Goal: Check status: Check status

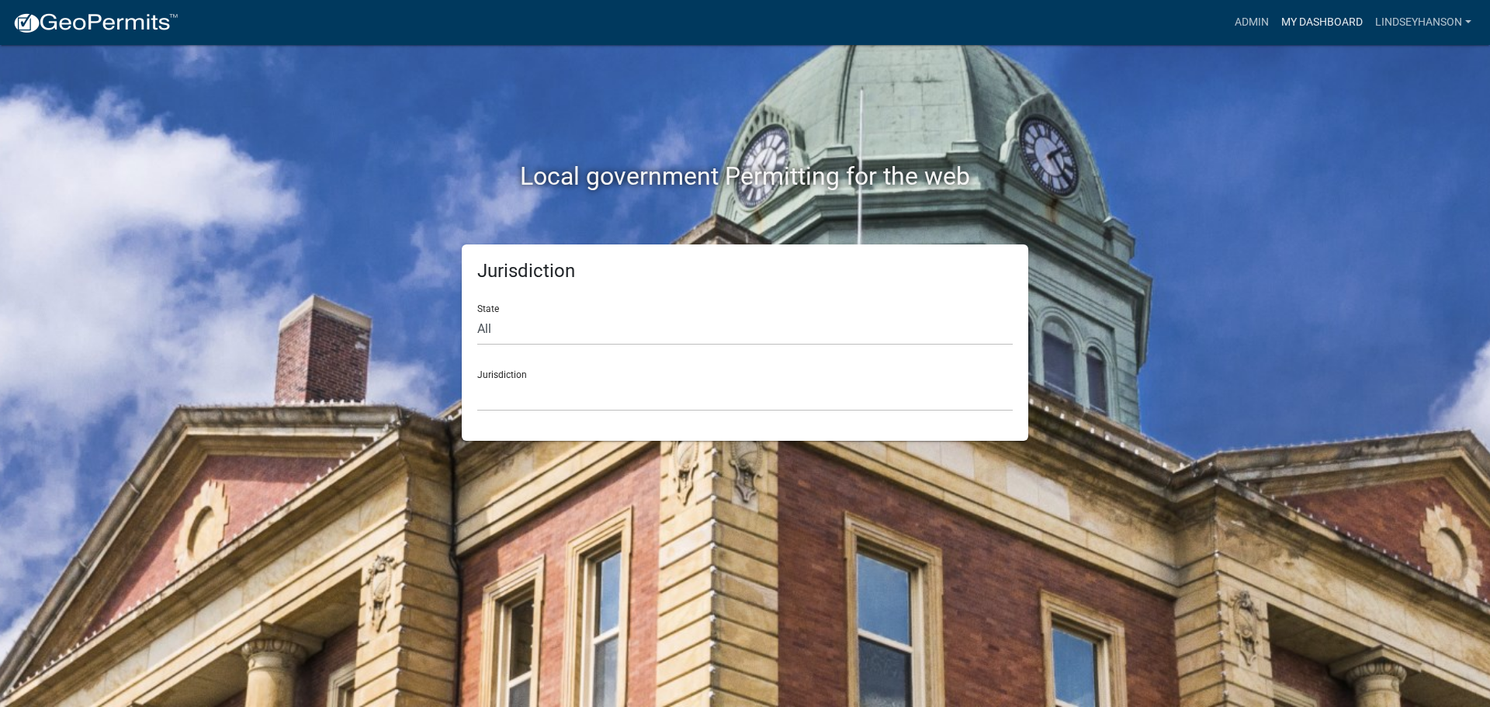
click at [1296, 25] on link "My Dashboard" at bounding box center [1322, 22] width 94 height 29
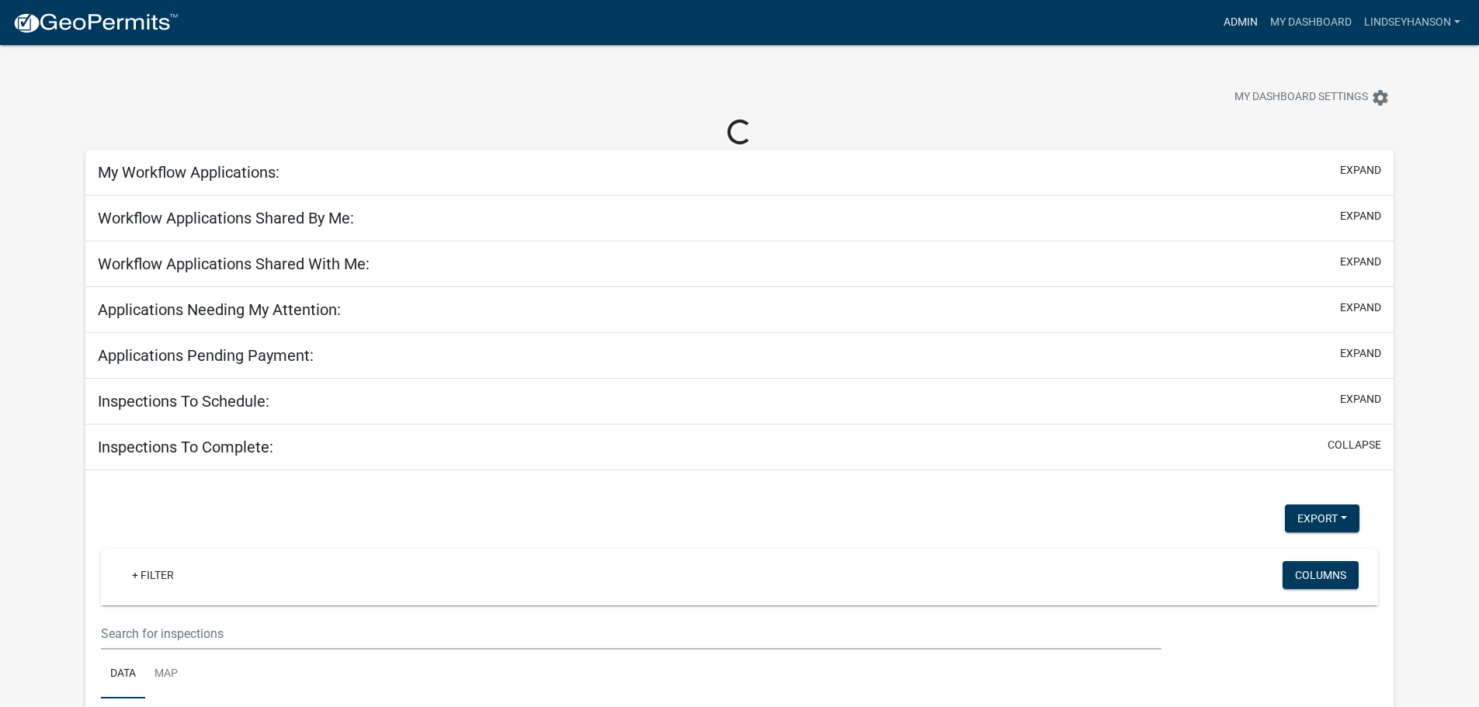
click at [1240, 13] on link "Admin" at bounding box center [1240, 22] width 47 height 29
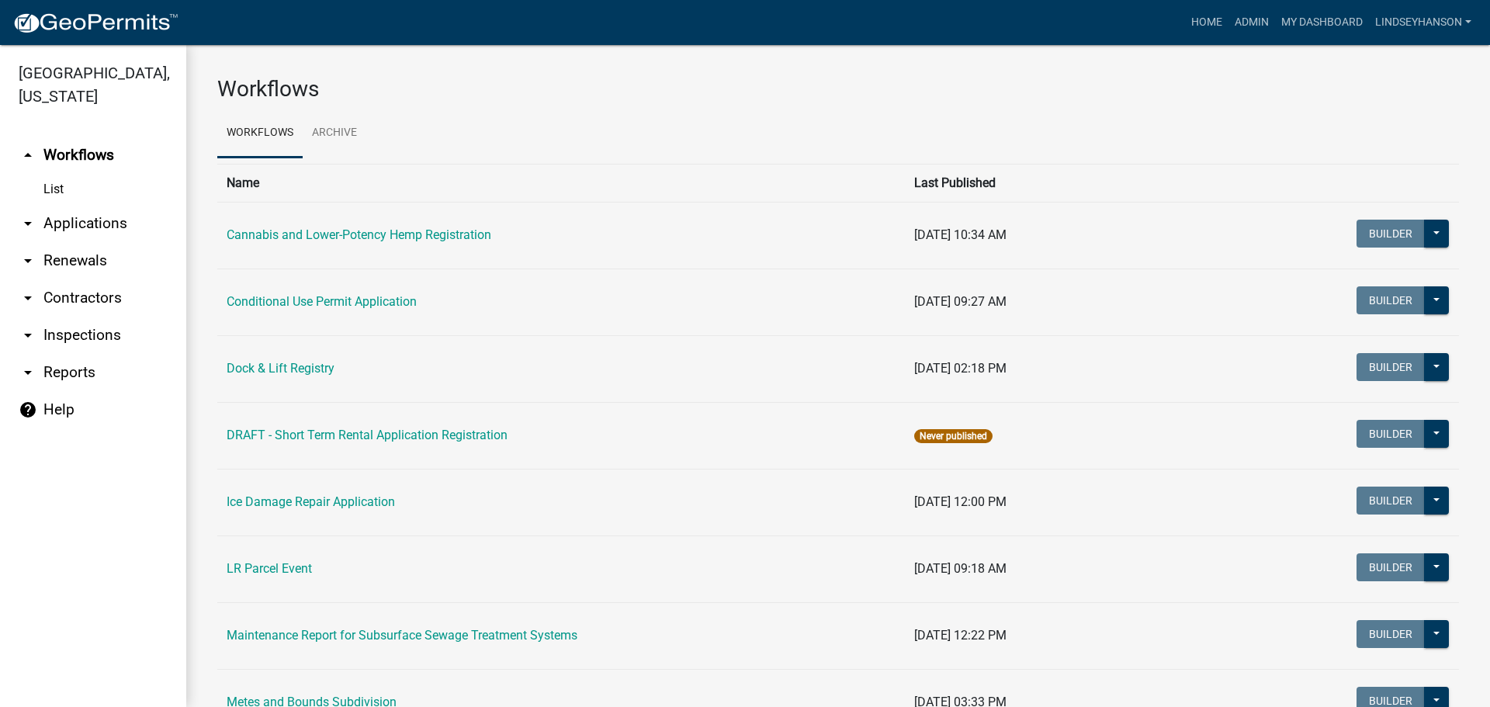
click at [102, 217] on link "arrow_drop_down Applications" at bounding box center [93, 223] width 186 height 37
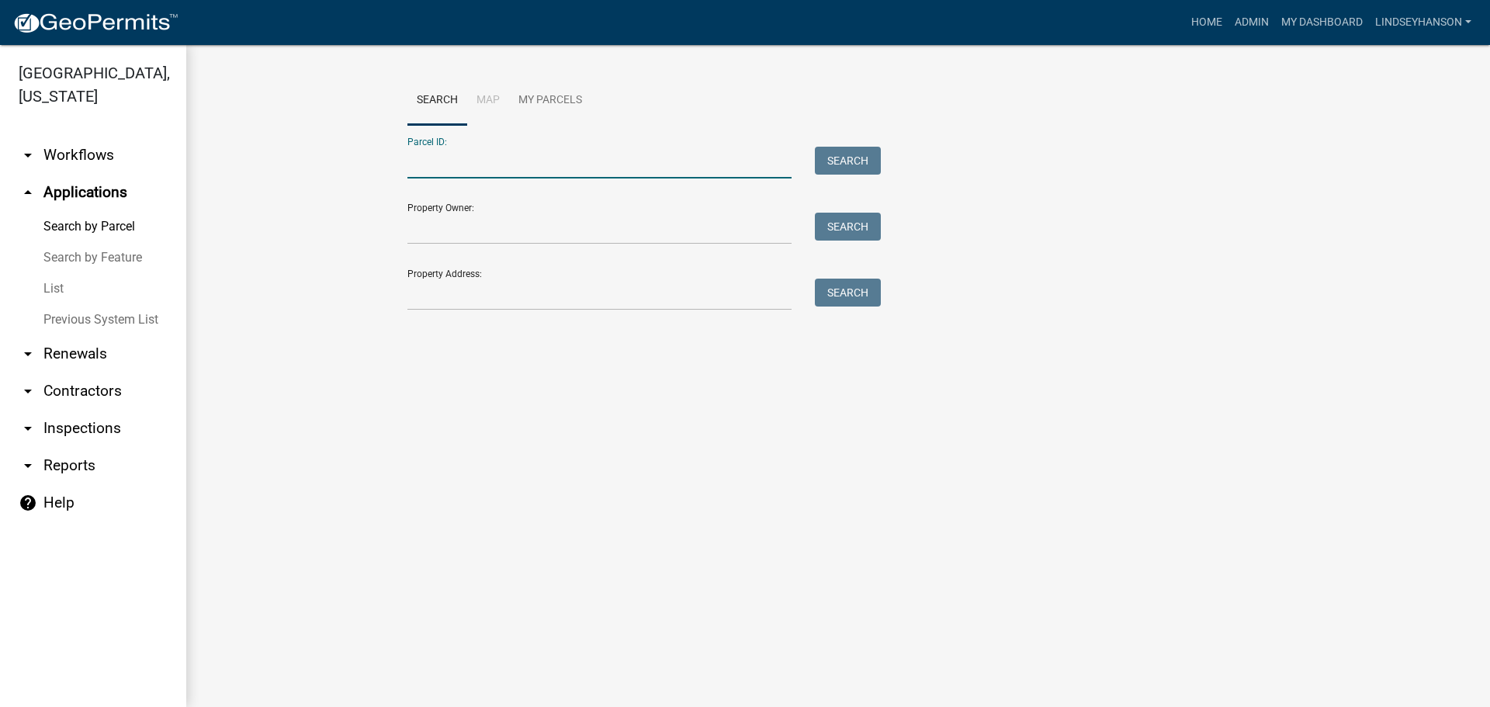
paste input "25000990280000"
type input "25000990280000"
click at [848, 164] on button "Search" at bounding box center [848, 161] width 66 height 28
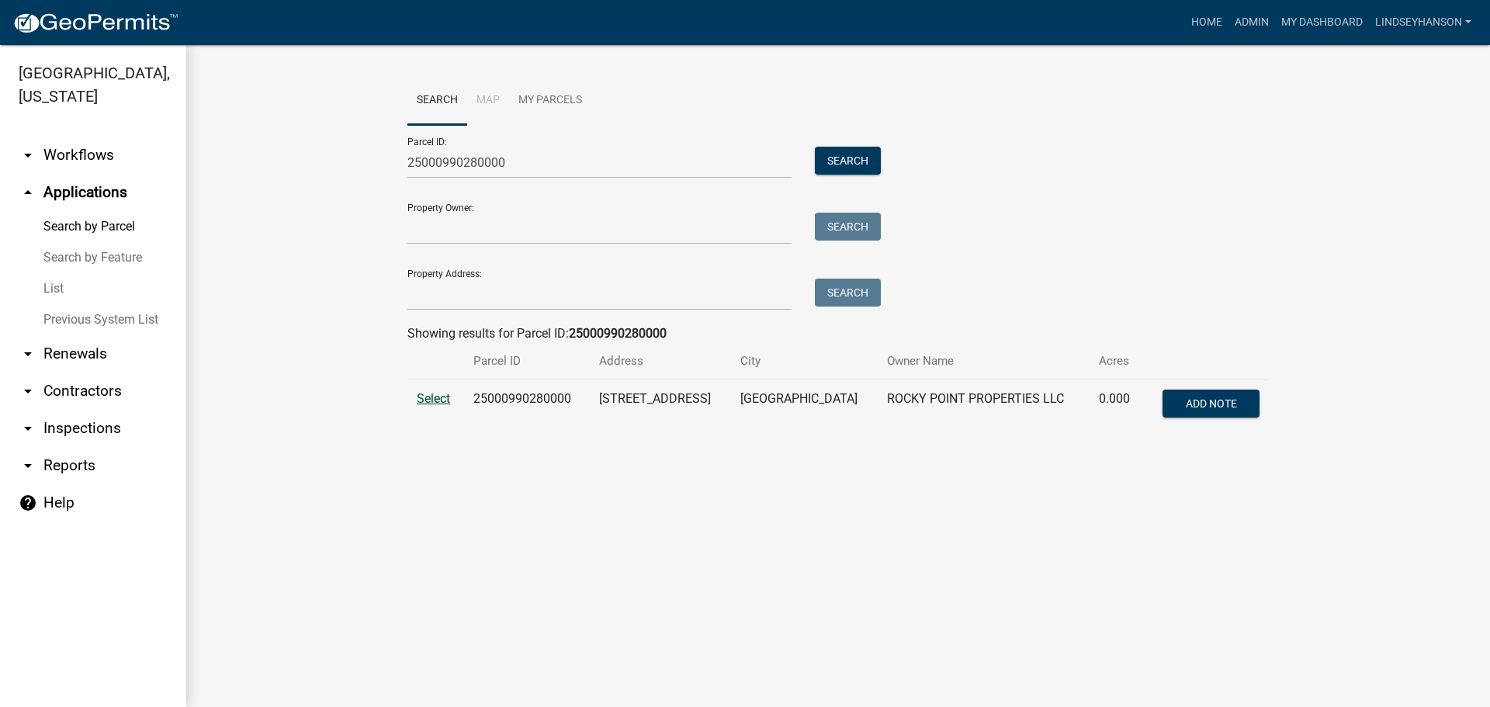
click at [439, 402] on span "Select" at bounding box center [433, 398] width 33 height 15
